Goal: Task Accomplishment & Management: Complete application form

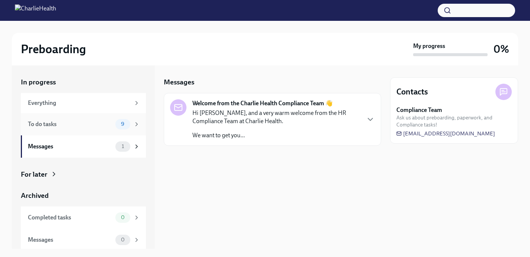
click at [99, 131] on div "To do tasks 9" at bounding box center [83, 124] width 125 height 22
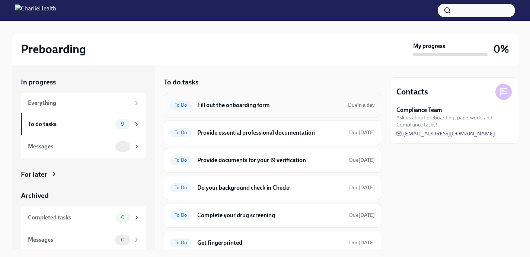
click at [206, 104] on h6 "Fill out the onboarding form" at bounding box center [269, 105] width 145 height 8
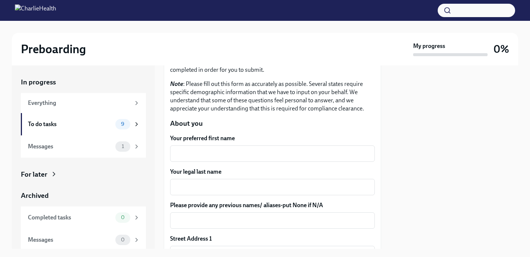
scroll to position [95, 0]
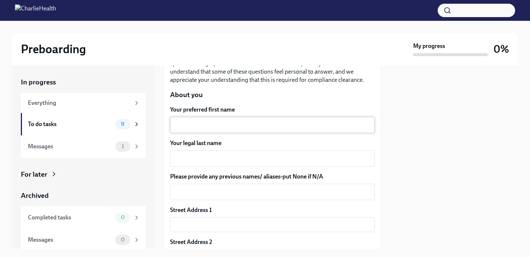
click at [201, 122] on textarea "Your preferred first name" at bounding box center [273, 125] width 196 height 9
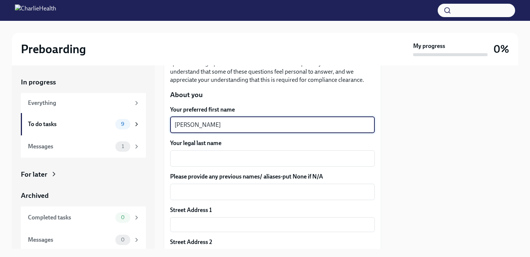
type textarea "[PERSON_NAME]"
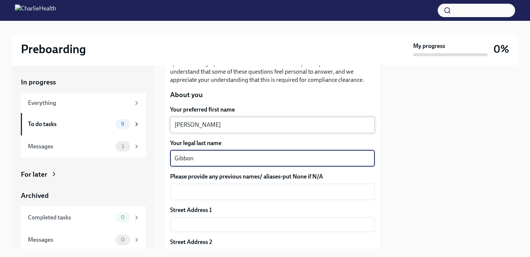
type textarea "Gibbon"
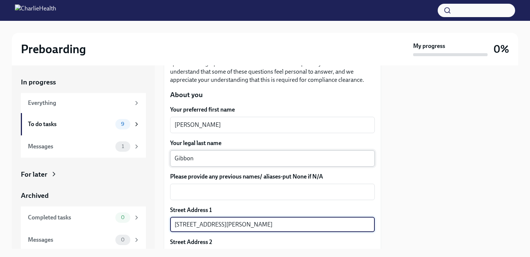
type input "[STREET_ADDRESS][PERSON_NAME]"
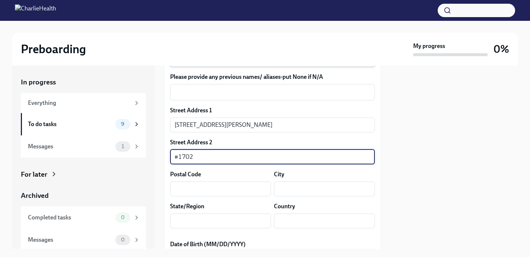
type input "#1702"
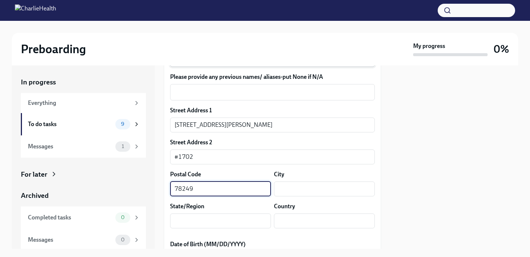
type input "78249"
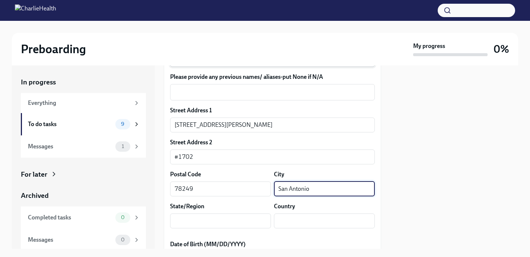
type input "San Antonio"
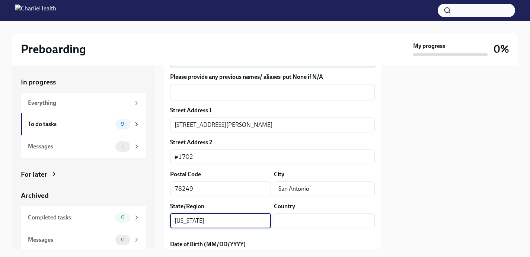
type input "[US_STATE]"
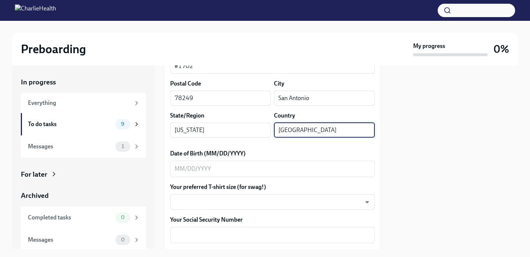
scroll to position [289, 0]
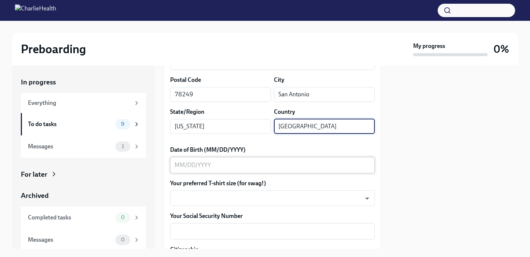
type input "[GEOGRAPHIC_DATA]"
click at [293, 164] on textarea "Date of Birth (MM/DD/YYYY)" at bounding box center [273, 165] width 196 height 9
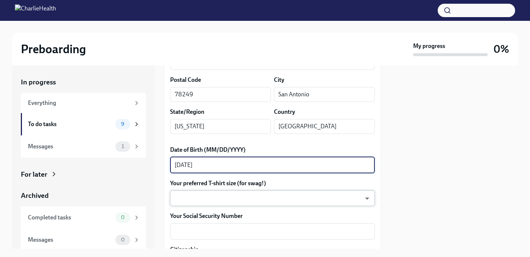
type textarea "[DATE]"
click at [301, 200] on body "Preboarding My progress 0% In progress Everything To do tasks 9 Messages 1 For …" at bounding box center [265, 128] width 530 height 257
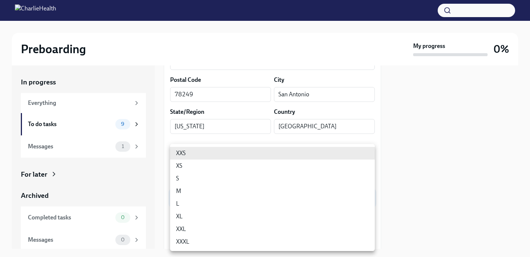
click at [301, 200] on li "L" at bounding box center [272, 204] width 205 height 13
type input "LvpEGRrq8"
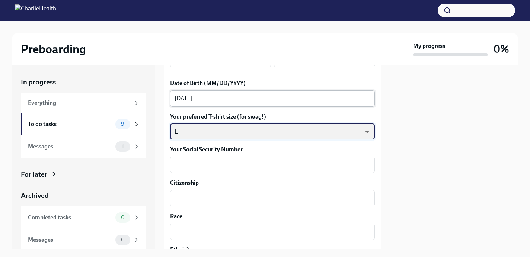
scroll to position [357, 0]
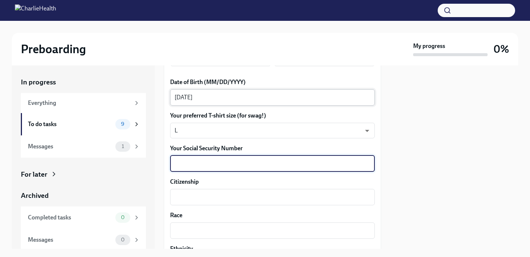
click at [339, 160] on textarea "Your Social Security Number" at bounding box center [273, 163] width 196 height 9
type textarea "618136368"
click at [323, 202] on textarea "Citizenship" at bounding box center [273, 197] width 196 height 9
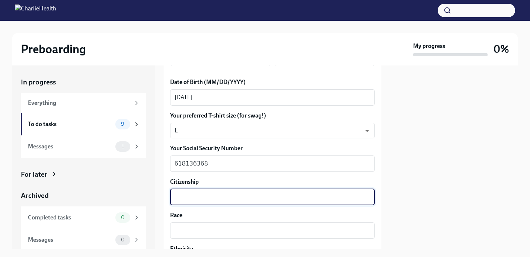
click at [323, 202] on textarea "Citizenship" at bounding box center [273, 197] width 196 height 9
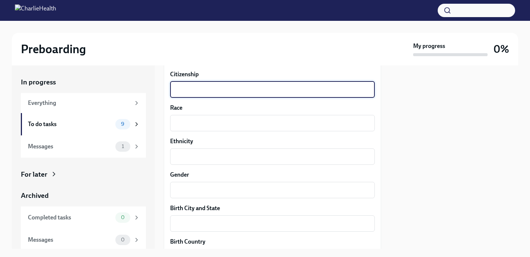
scroll to position [465, 0]
click at [308, 127] on div "x ​" at bounding box center [272, 123] width 205 height 16
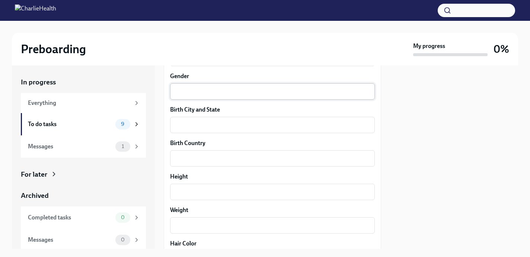
scroll to position [564, 0]
click at [257, 95] on textarea "Gender" at bounding box center [273, 91] width 196 height 9
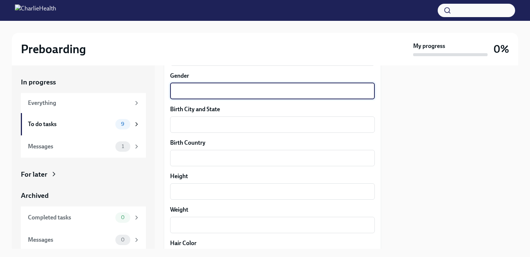
type textarea "f"
type textarea "[DEMOGRAPHIC_DATA]"
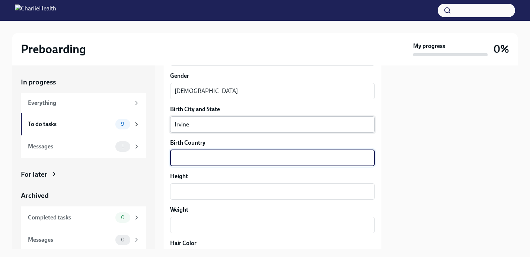
click at [240, 119] on div "Irvine x ​" at bounding box center [272, 125] width 205 height 16
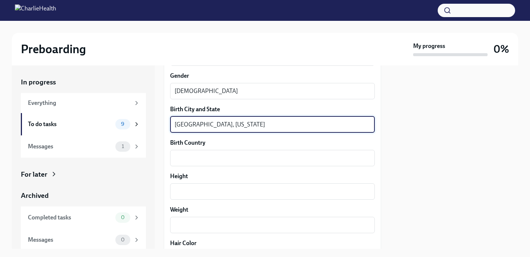
type textarea "[GEOGRAPHIC_DATA], [US_STATE]"
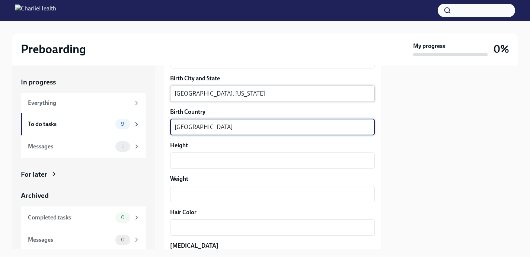
scroll to position [594, 0]
type textarea "[GEOGRAPHIC_DATA]"
click at [290, 156] on div "x ​" at bounding box center [272, 161] width 205 height 16
